Goal: Information Seeking & Learning: Check status

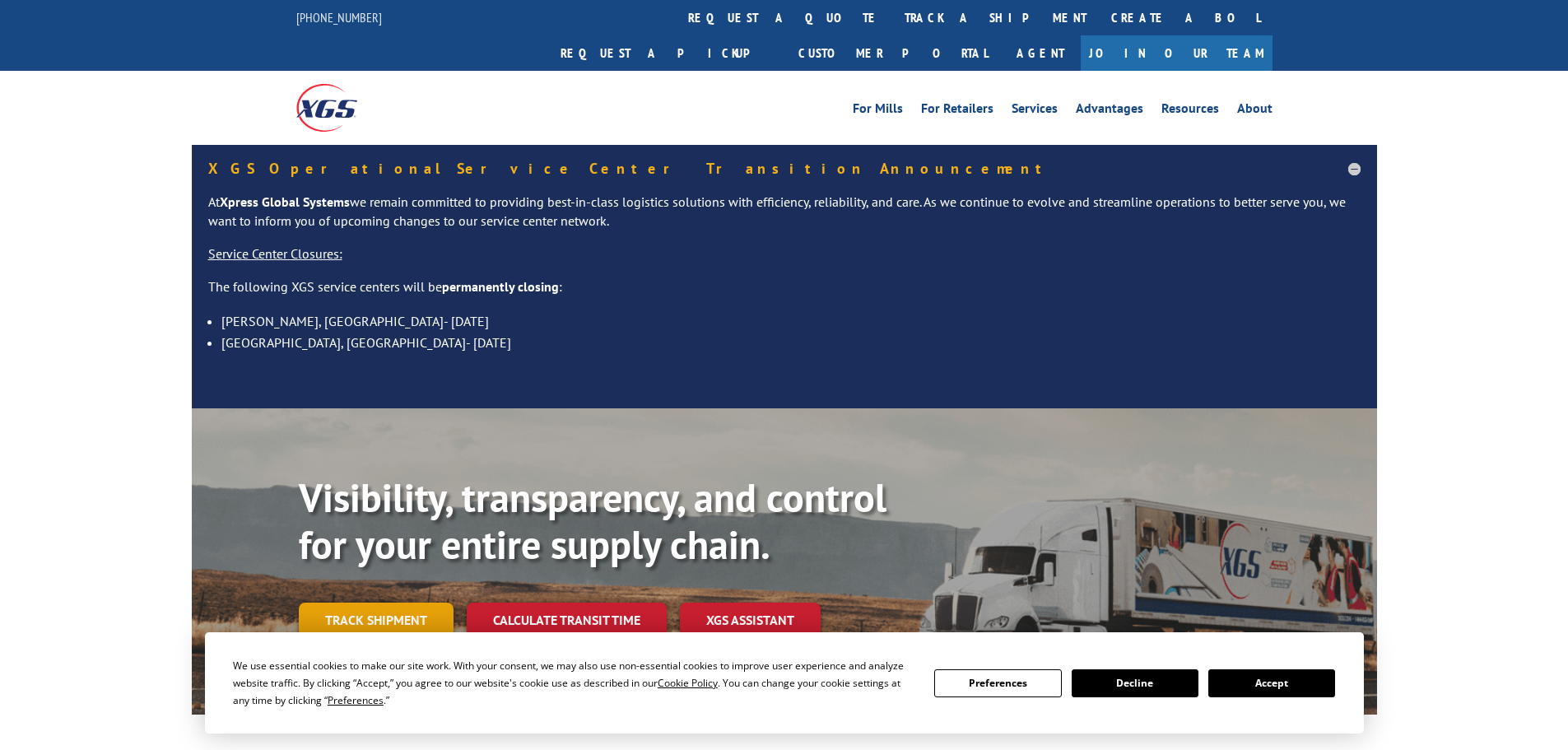
click at [332, 603] on link "Track shipment" at bounding box center [375, 621] width 154 height 35
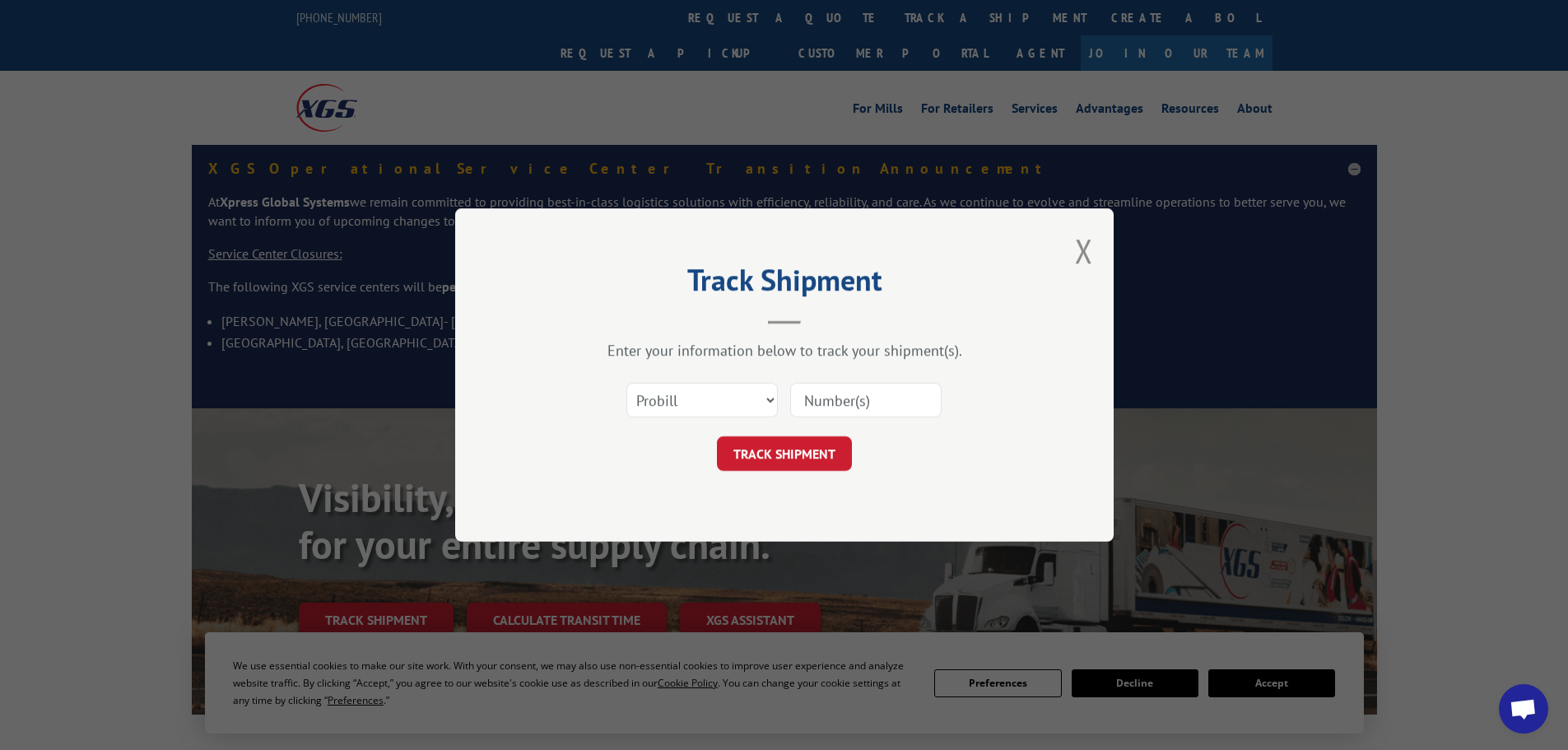
drag, startPoint x: 720, startPoint y: 414, endPoint x: 624, endPoint y: 417, distance: 96.0
click at [619, 430] on form "Select category... Probill BOL PO TRACK SHIPMENT" at bounding box center [784, 422] width 494 height 98
click at [714, 391] on select "Select category... Probill BOL PO" at bounding box center [702, 401] width 152 height 35
select select "bol"
click at [627, 383] on select "Select category... Probill BOL PO" at bounding box center [702, 401] width 152 height 35
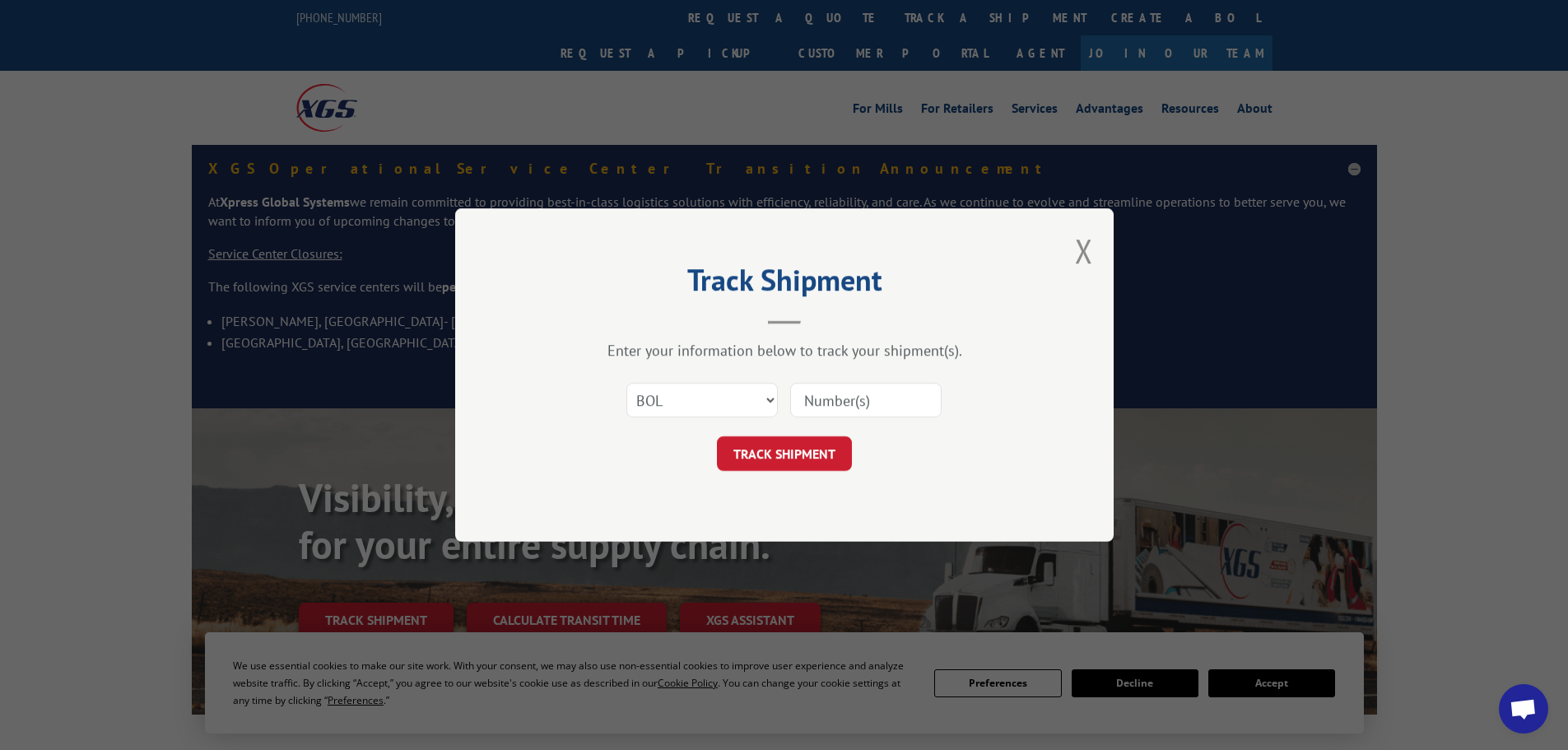
paste input "5106680"
type input "5106680"
click at [753, 461] on button "TRACK SHIPMENT" at bounding box center [784, 454] width 135 height 35
